Goal: Task Accomplishment & Management: Manage account settings

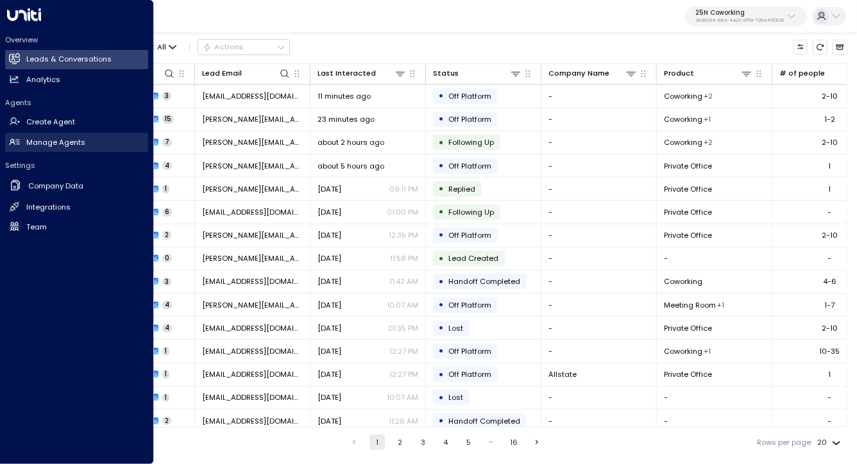
click at [60, 136] on link "Manage Agents Manage Agents" at bounding box center [76, 142] width 143 height 19
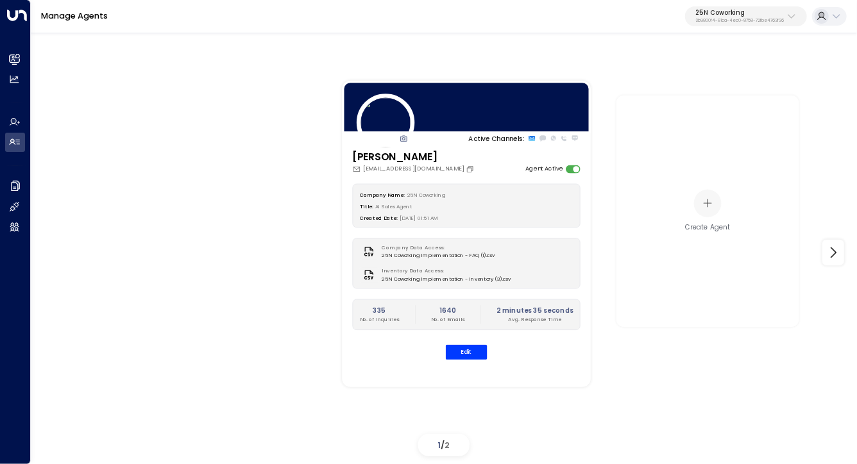
click at [766, 5] on div "Manage Agents 25N Coworking 3b9800f4-81ca-4ec0-8758-72fbe4763f36" at bounding box center [444, 16] width 826 height 33
click at [756, 16] on p "25N Coworking" at bounding box center [739, 13] width 88 height 8
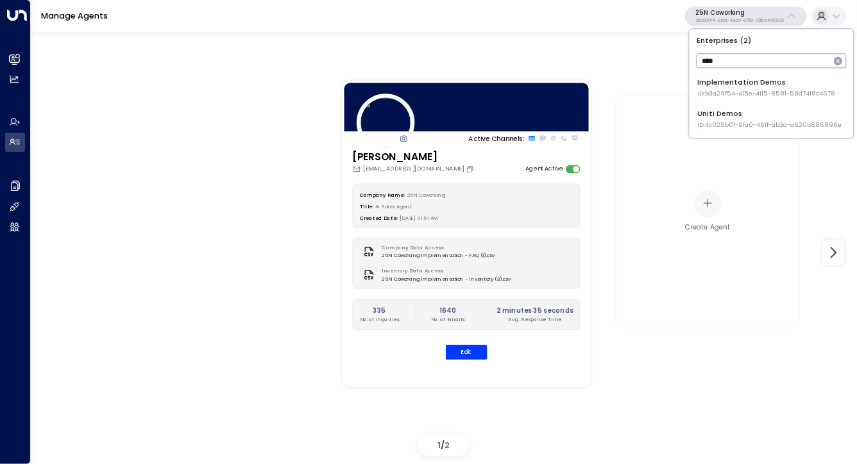
type input "****"
click at [759, 128] on span "ID: 4c025b01-9fa0-46ff-ab3a-a620b886896e" at bounding box center [769, 125] width 144 height 9
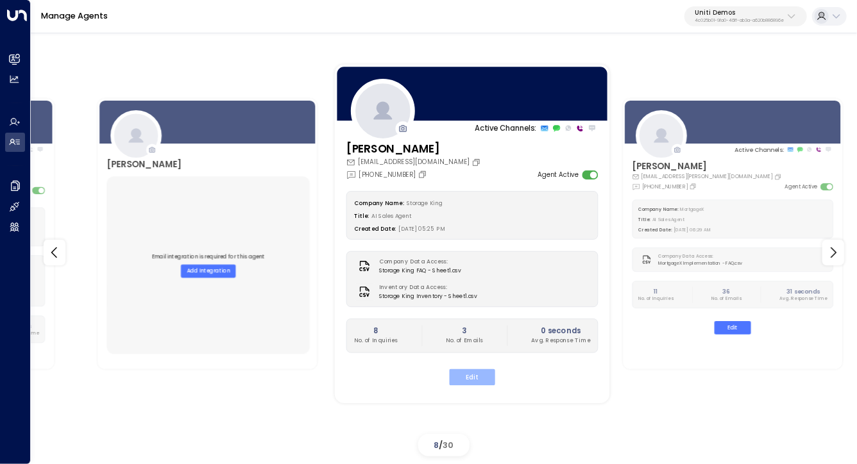
click at [465, 381] on button "Edit" at bounding box center [472, 377] width 46 height 17
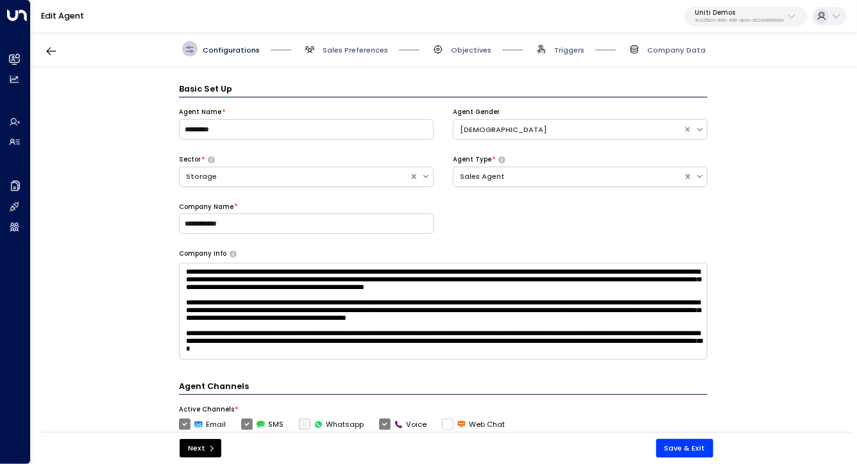
click at [666, 55] on span "Company Data" at bounding box center [665, 48] width 79 height 15
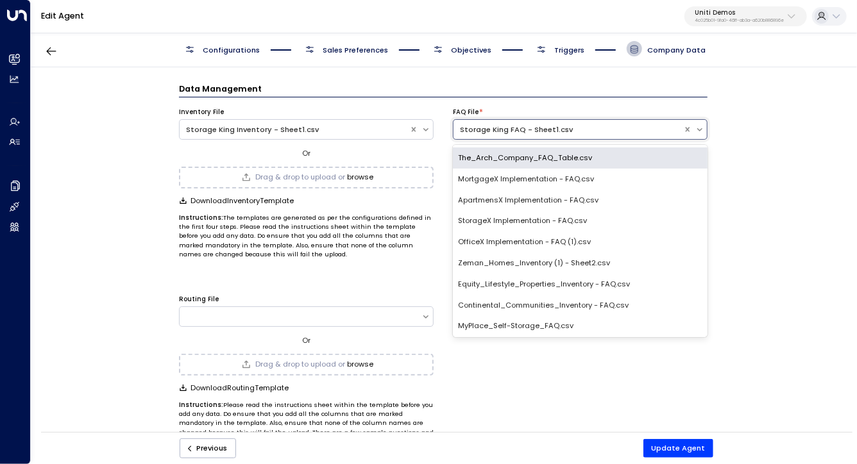
click at [487, 131] on div "Storage King FAQ - Sheet1.csv" at bounding box center [568, 129] width 217 height 11
click at [503, 108] on div "FAQ File *" at bounding box center [580, 112] width 255 height 9
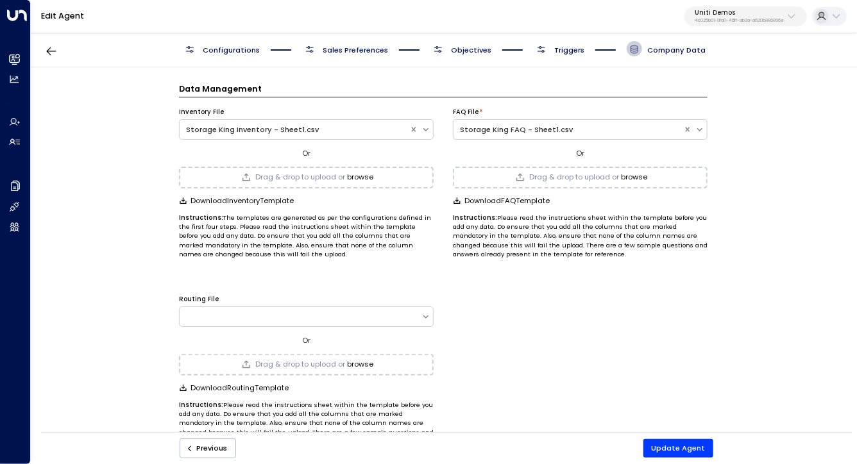
click at [520, 156] on div "Or" at bounding box center [580, 153] width 255 height 12
click at [449, 198] on div "Inventory File Storage King Inventory - Sheet1.csv Or Drag & drop to upload or …" at bounding box center [443, 178] width 528 height 162
click at [455, 198] on icon "button" at bounding box center [457, 200] width 6 height 6
click at [83, 153] on div "Data Management Inventory File Storage King Inventory - Sheet1.csv Or Drag & dr…" at bounding box center [443, 253] width 825 height 372
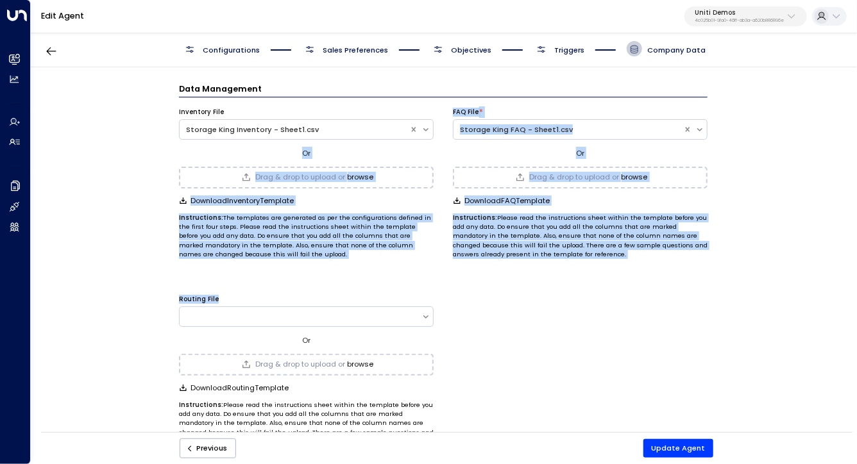
drag, startPoint x: 83, startPoint y: 153, endPoint x: 79, endPoint y: 278, distance: 125.1
click at [79, 278] on div "Data Management Inventory File Storage King Inventory - Sheet1.csv Or Drag & dr…" at bounding box center [443, 253] width 825 height 372
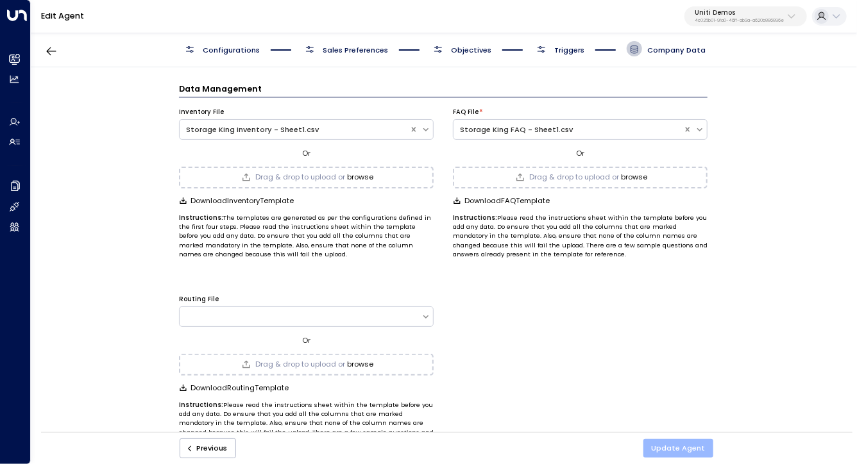
click at [692, 451] on button "Update Agent" at bounding box center [678, 448] width 71 height 19
